Goal: Information Seeking & Learning: Learn about a topic

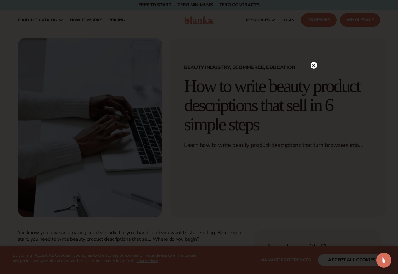
click at [314, 52] on div at bounding box center [199, 137] width 398 height 274
click at [314, 65] on icon at bounding box center [313, 65] width 3 height 3
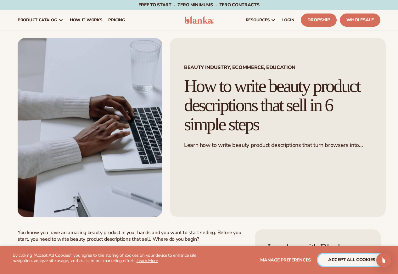
click at [349, 262] on button "accept all cookies" at bounding box center [351, 260] width 67 height 12
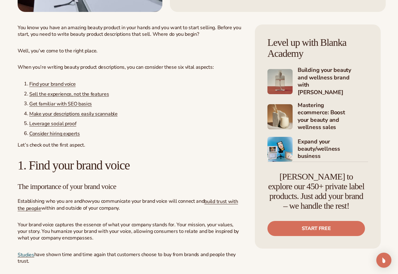
scroll to position [226, 0]
